Goal: Task Accomplishment & Management: Manage account settings

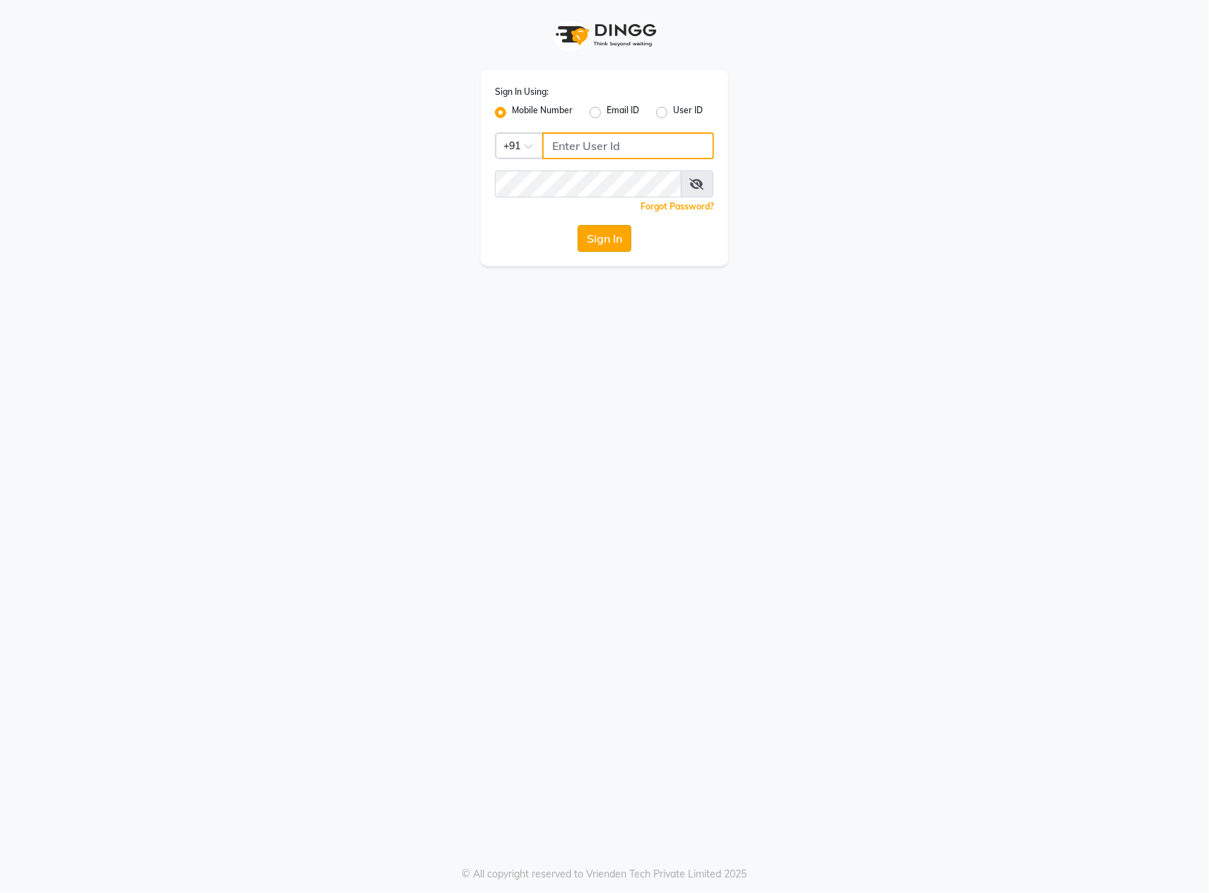
type input "9395702133"
click at [591, 245] on button "Sign In" at bounding box center [605, 238] width 54 height 27
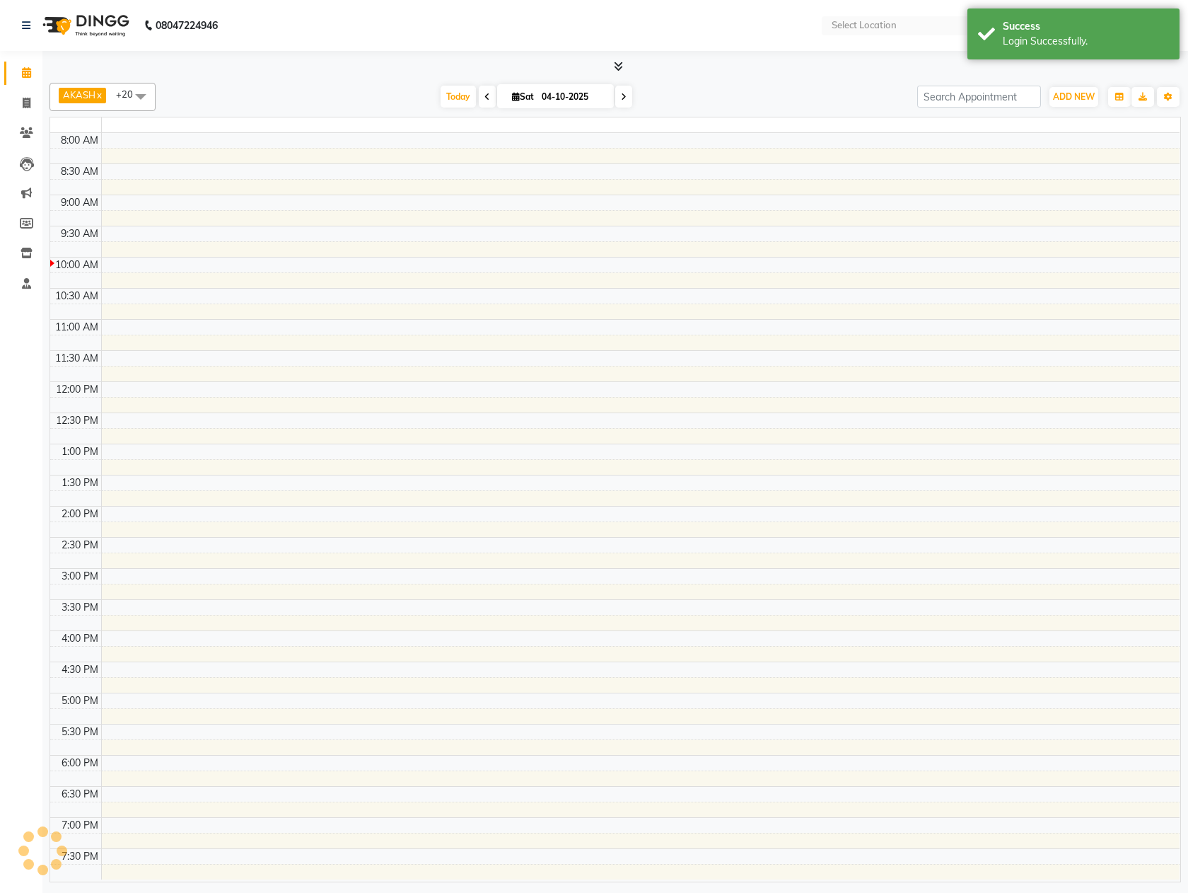
select select "en"
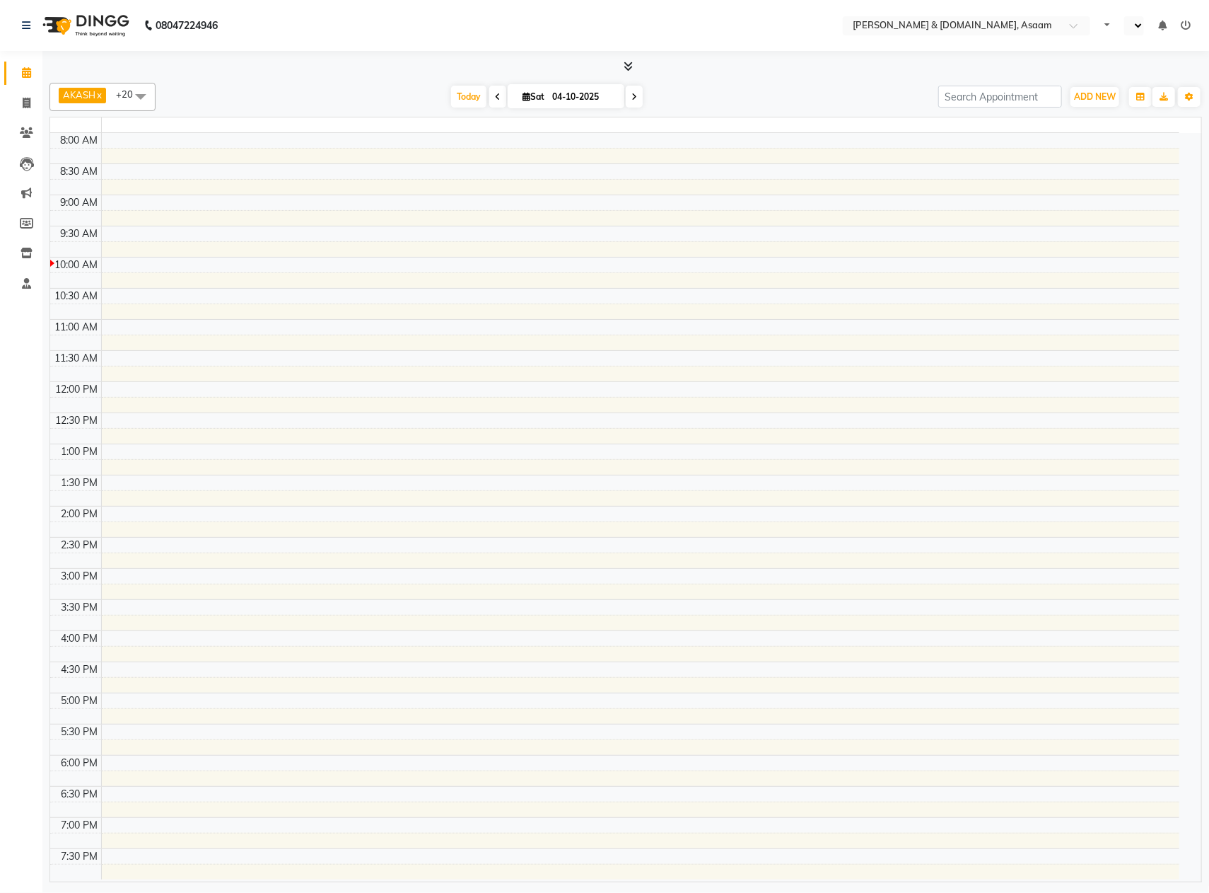
select select "en"
